Goal: Transaction & Acquisition: Purchase product/service

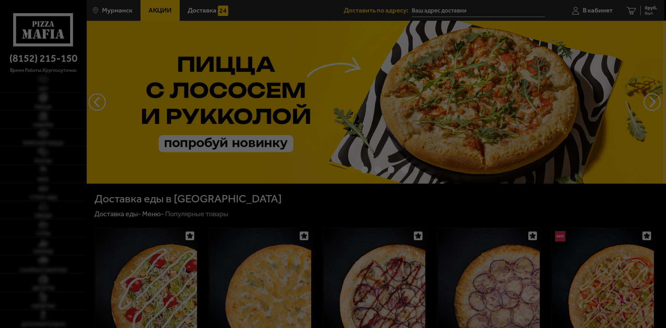
type input "[STREET_ADDRESS]"
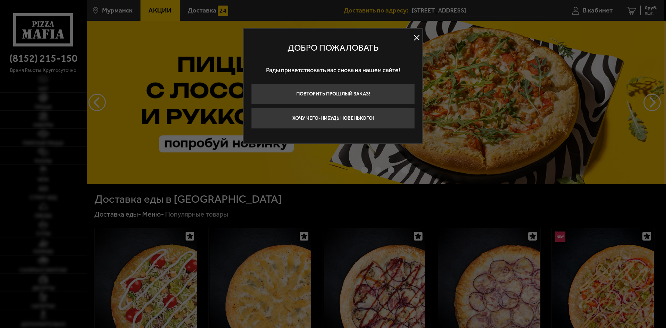
click at [413, 37] on button at bounding box center [416, 38] width 10 height 10
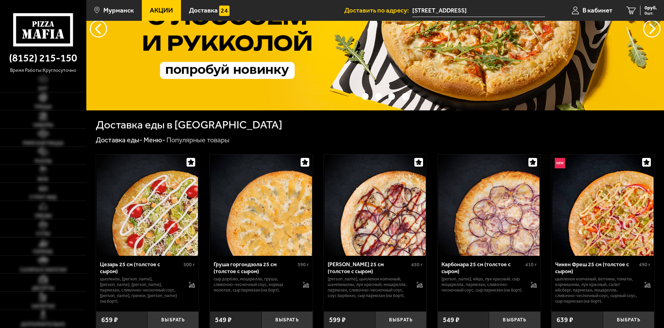
scroll to position [35, 0]
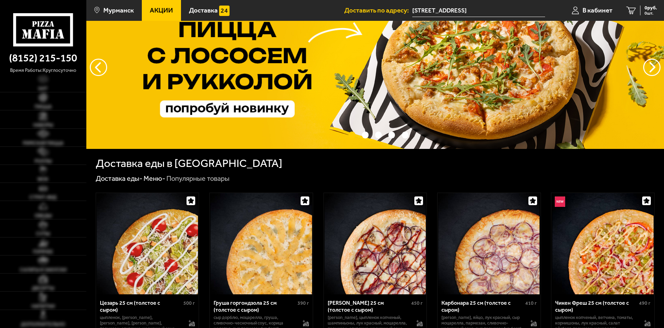
click at [466, 88] on img at bounding box center [375, 67] width 578 height 163
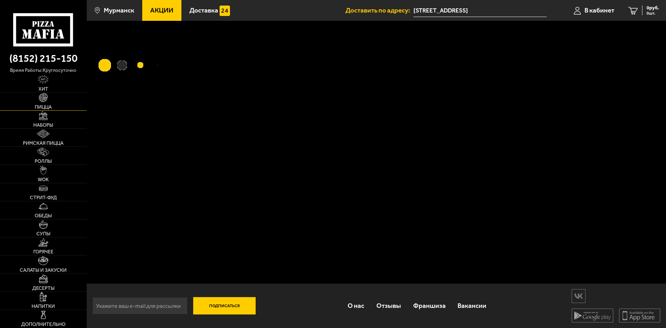
click at [38, 102] on link "Пицца" at bounding box center [43, 102] width 87 height 18
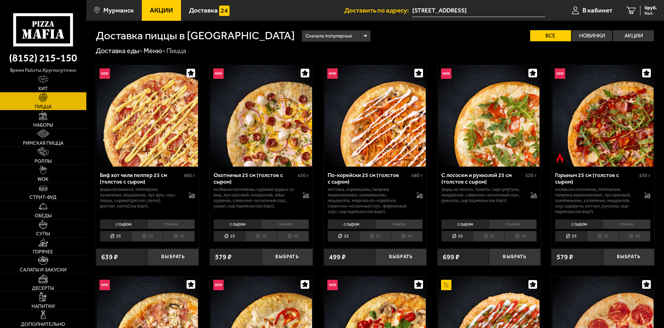
click at [264, 237] on li "30" at bounding box center [261, 236] width 32 height 11
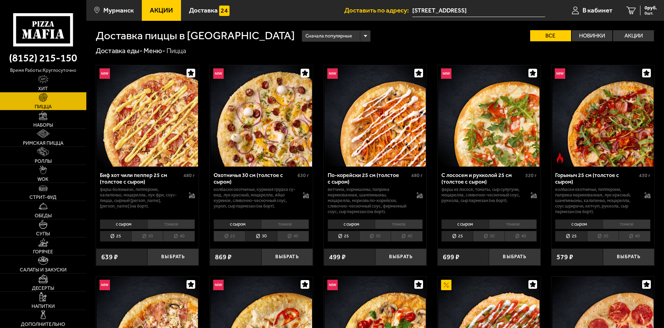
click at [290, 238] on li "40" at bounding box center [293, 236] width 32 height 11
click at [254, 234] on li "30" at bounding box center [261, 236] width 32 height 11
click at [517, 137] on img at bounding box center [489, 115] width 101 height 101
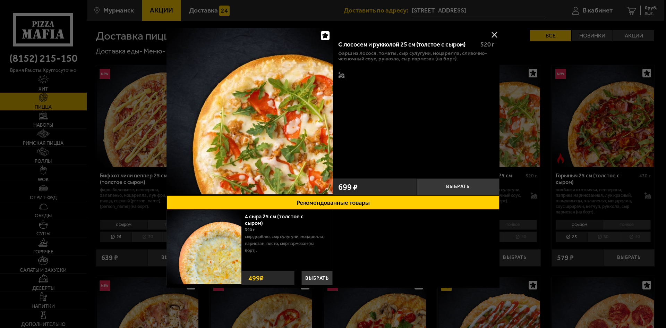
click at [664, 229] on div at bounding box center [333, 164] width 666 height 328
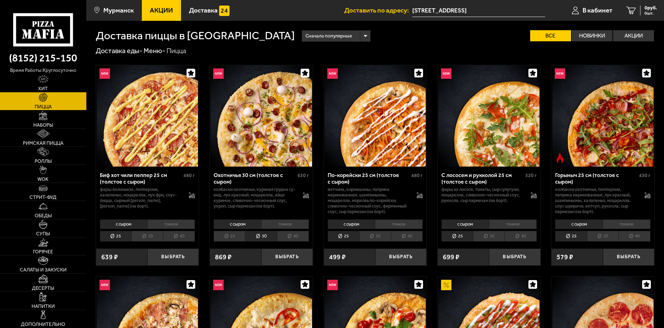
click at [494, 236] on li "30" at bounding box center [489, 236] width 32 height 11
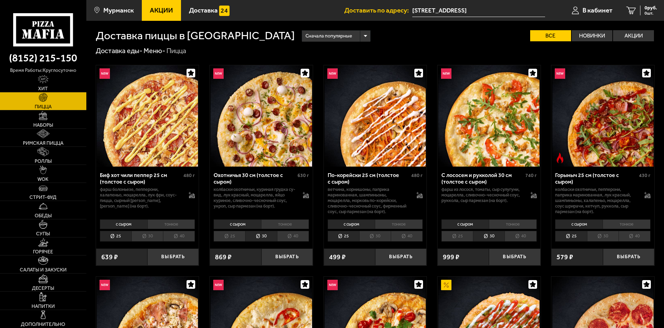
click at [520, 237] on li "40" at bounding box center [521, 236] width 32 height 11
click at [492, 239] on li "30" at bounding box center [489, 236] width 32 height 11
click at [529, 240] on li "40" at bounding box center [521, 236] width 32 height 11
click at [494, 237] on li "30" at bounding box center [489, 236] width 32 height 11
click at [611, 233] on li "30" at bounding box center [603, 236] width 32 height 11
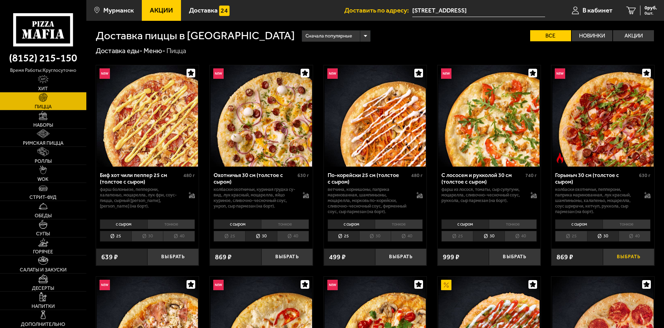
click at [637, 251] on button "Выбрать" at bounding box center [628, 256] width 51 height 17
click at [638, 8] on div "826 руб. 1 шт." at bounding box center [646, 11] width 23 height 10
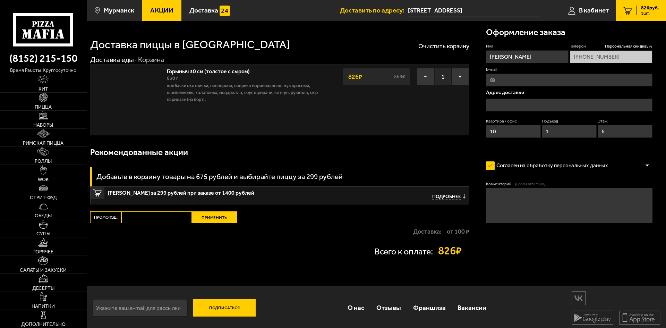
type input "[STREET_ADDRESS]"
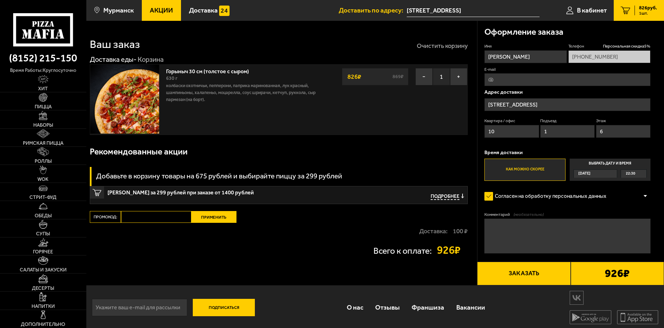
click at [435, 45] on button "Очистить корзину" at bounding box center [442, 46] width 51 height 6
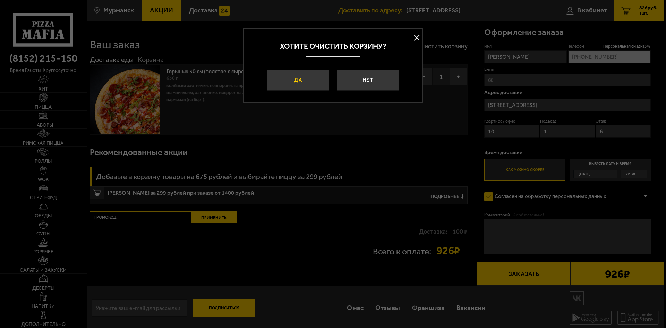
click at [287, 73] on button "Да" at bounding box center [298, 80] width 62 height 21
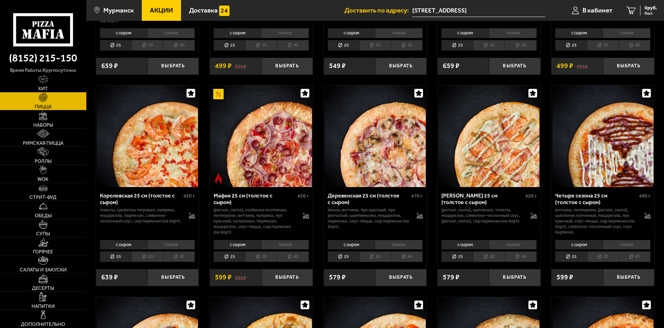
scroll to position [902, 0]
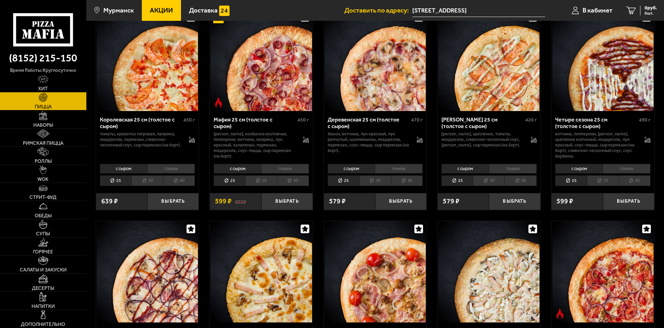
click at [268, 182] on li "30" at bounding box center [261, 180] width 32 height 11
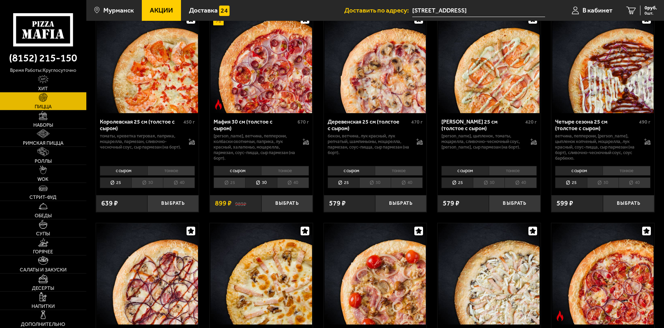
scroll to position [833, 0]
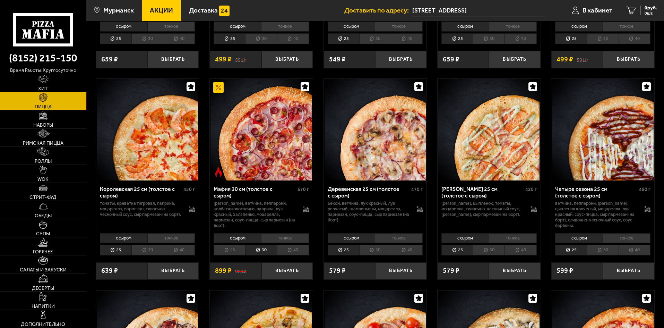
click at [298, 254] on li "40" at bounding box center [293, 250] width 32 height 11
click at [255, 254] on li "30" at bounding box center [261, 250] width 32 height 11
